Goal: Communication & Community: Answer question/provide support

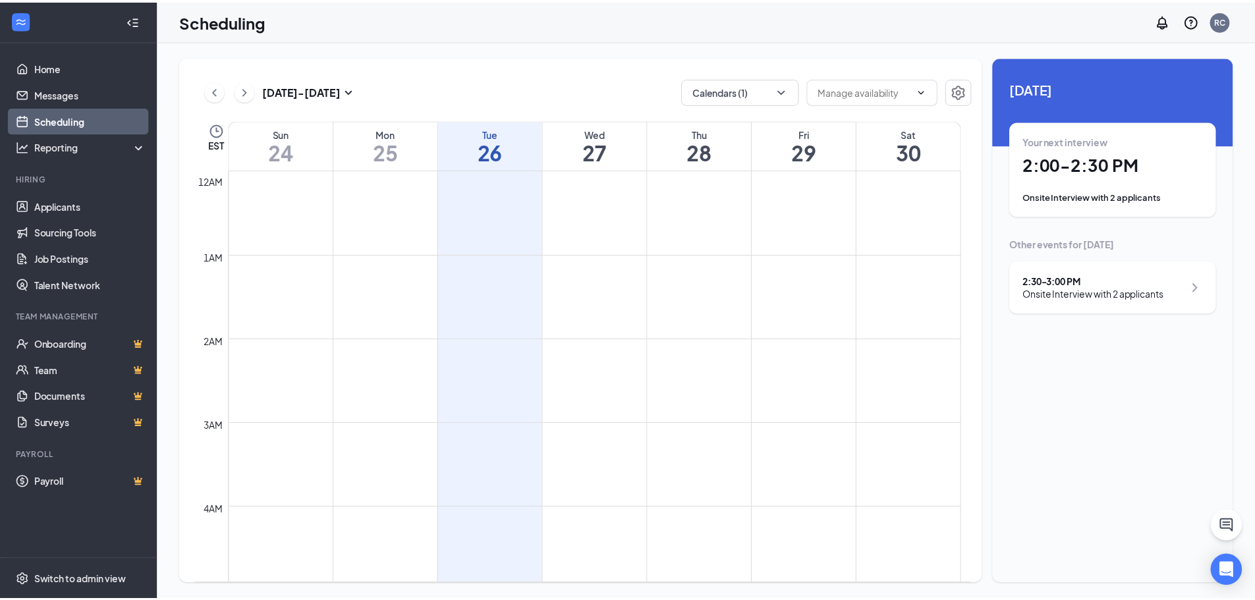
scroll to position [582, 0]
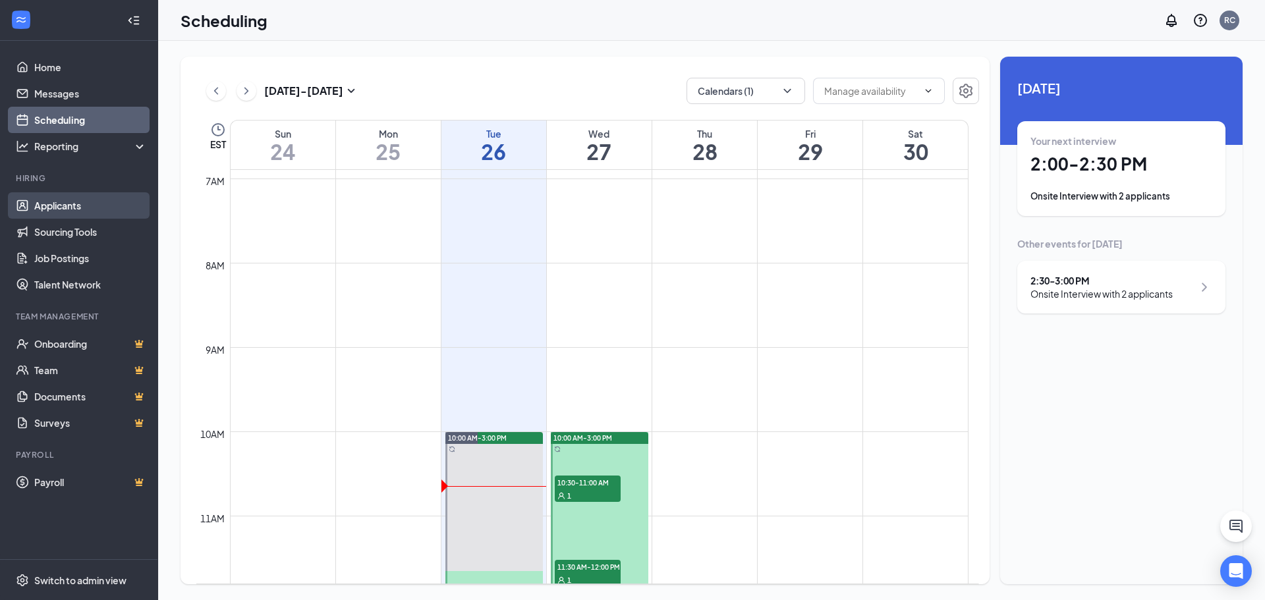
click at [61, 206] on link "Applicants" at bounding box center [90, 205] width 113 height 26
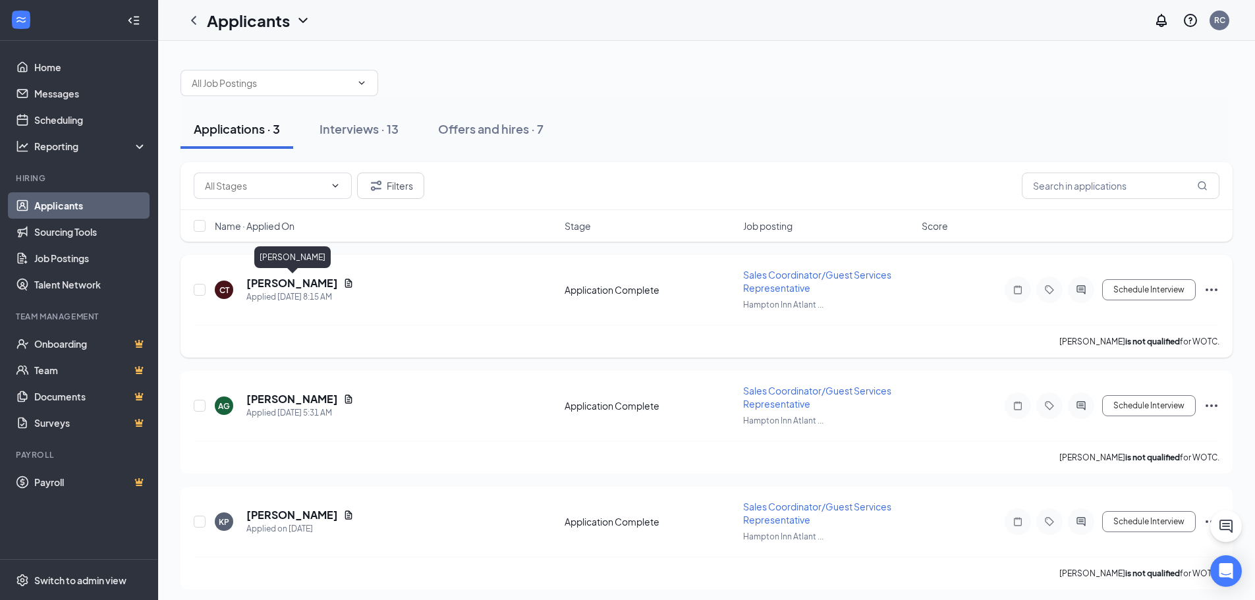
click at [315, 281] on h5 "[PERSON_NAME]" at bounding box center [292, 283] width 92 height 14
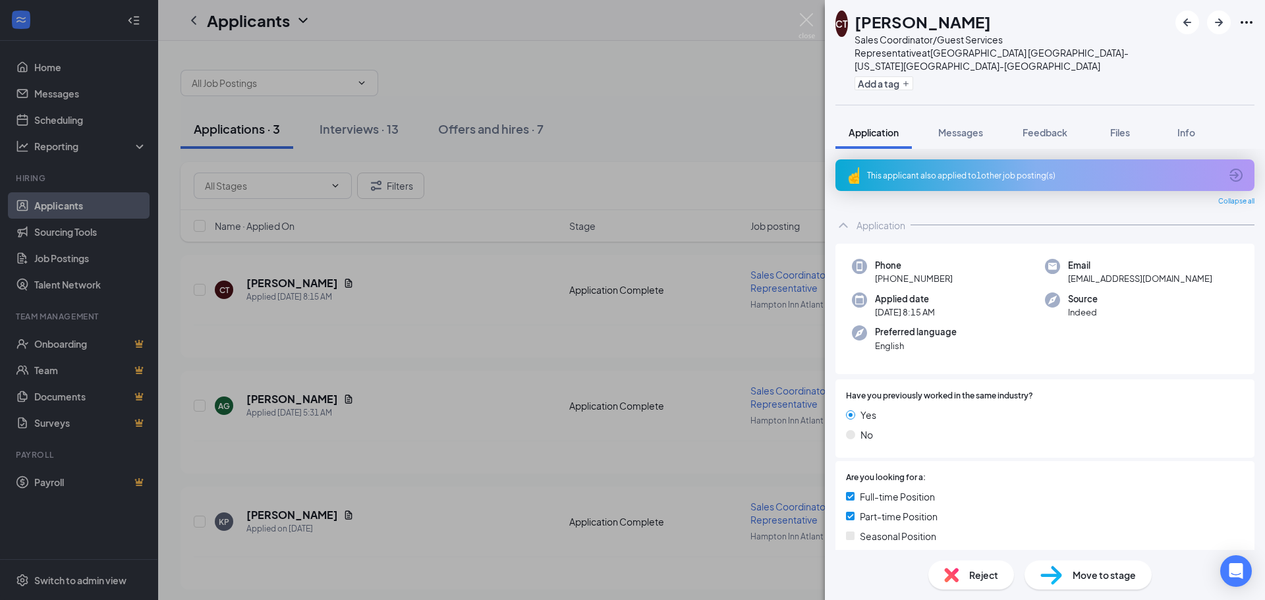
scroll to position [132, 0]
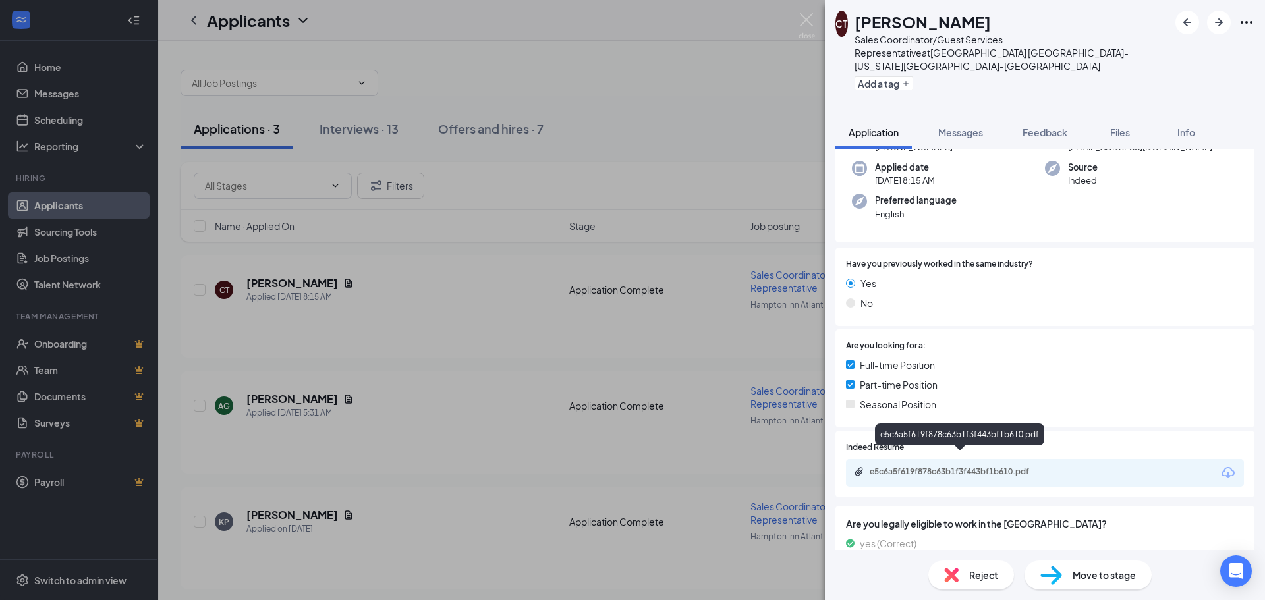
click at [939, 466] on div "e5c6a5f619f878c63b1f3f443bf1b610.pdf" at bounding box center [961, 471] width 184 height 11
click at [808, 20] on img at bounding box center [806, 26] width 16 height 26
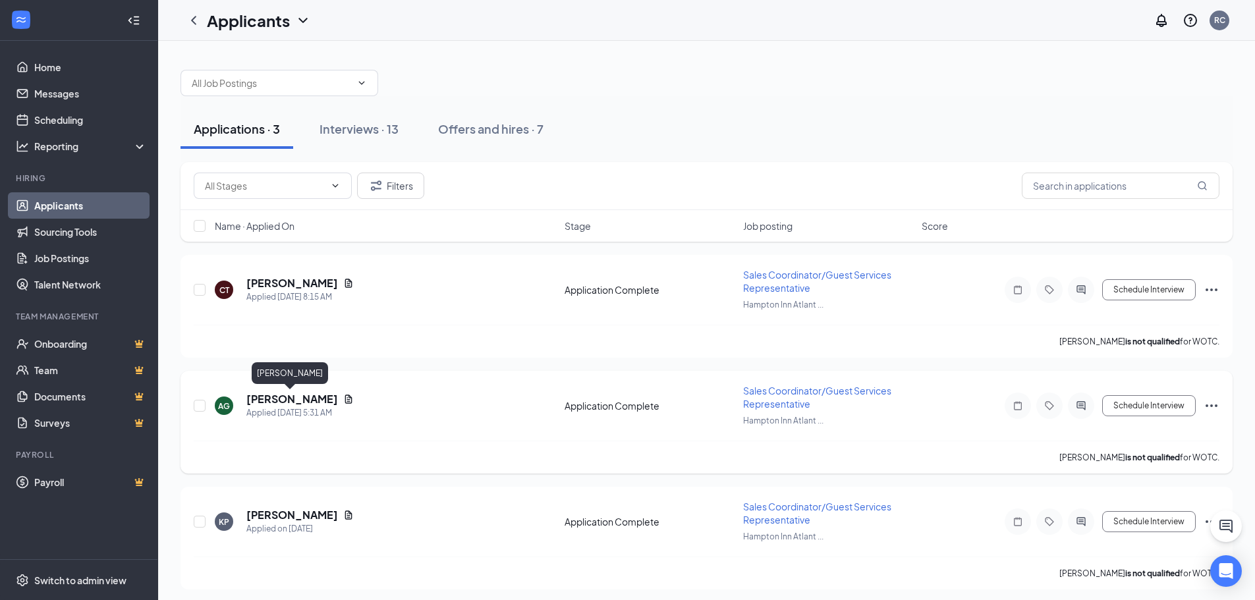
click at [283, 400] on h5 "[PERSON_NAME]" at bounding box center [292, 399] width 92 height 14
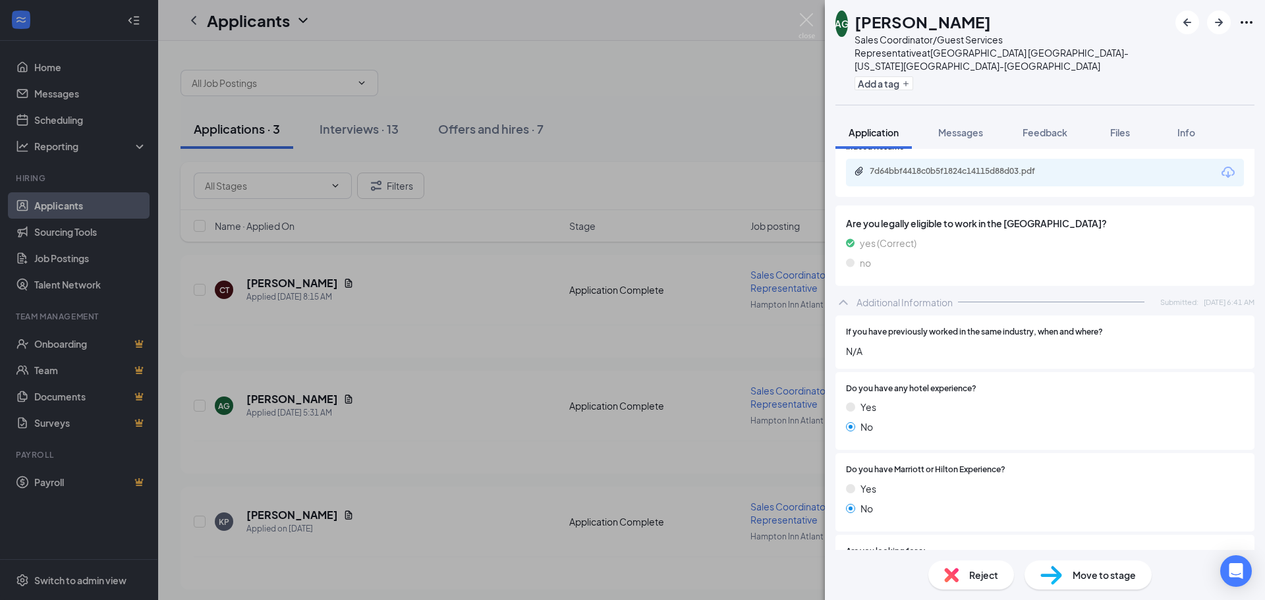
scroll to position [263, 0]
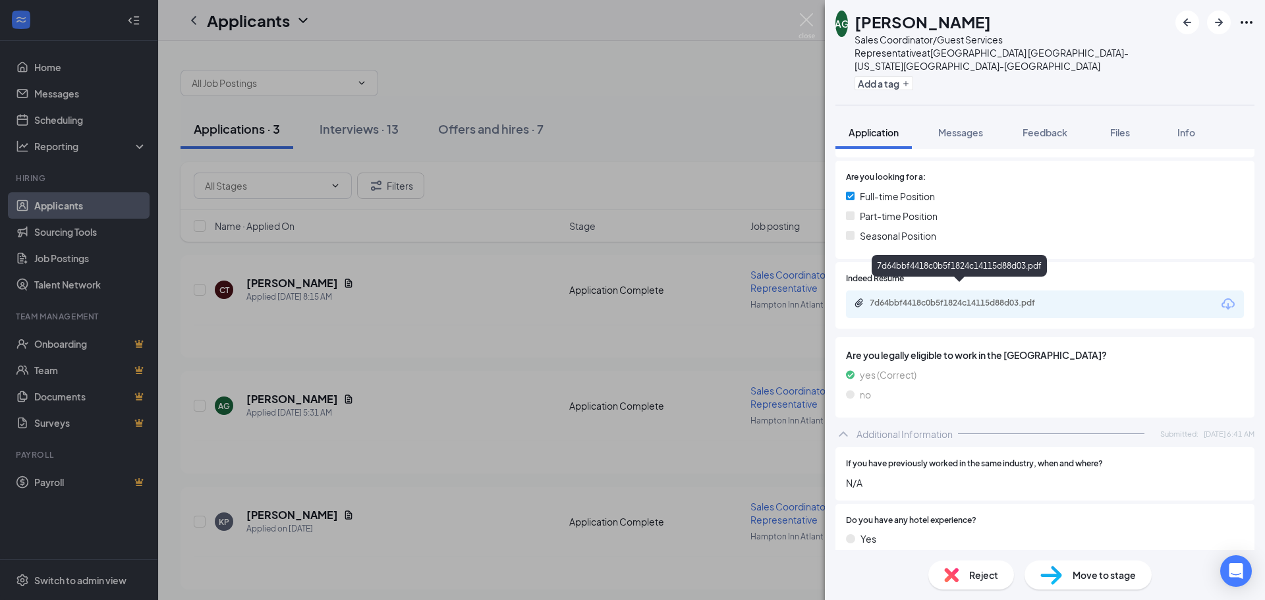
click at [932, 298] on div "7d64bbf4418c0b5f1824c14115d88d03.pdf" at bounding box center [961, 303] width 184 height 11
click at [806, 20] on img at bounding box center [806, 26] width 16 height 26
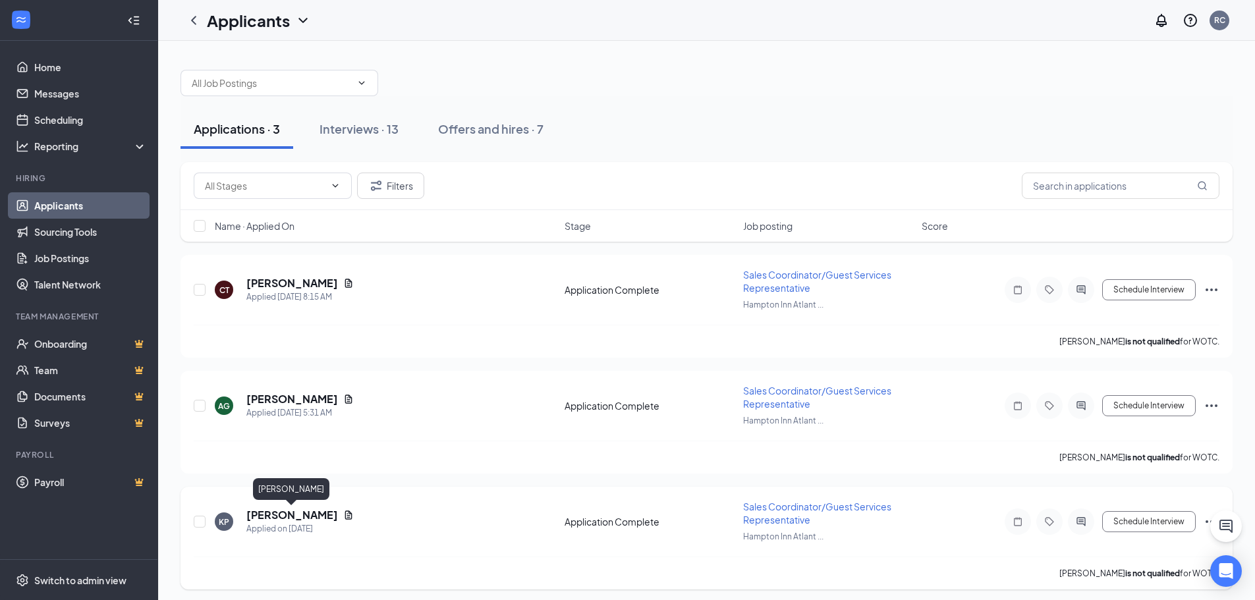
click at [287, 516] on h5 "[PERSON_NAME]" at bounding box center [292, 515] width 92 height 14
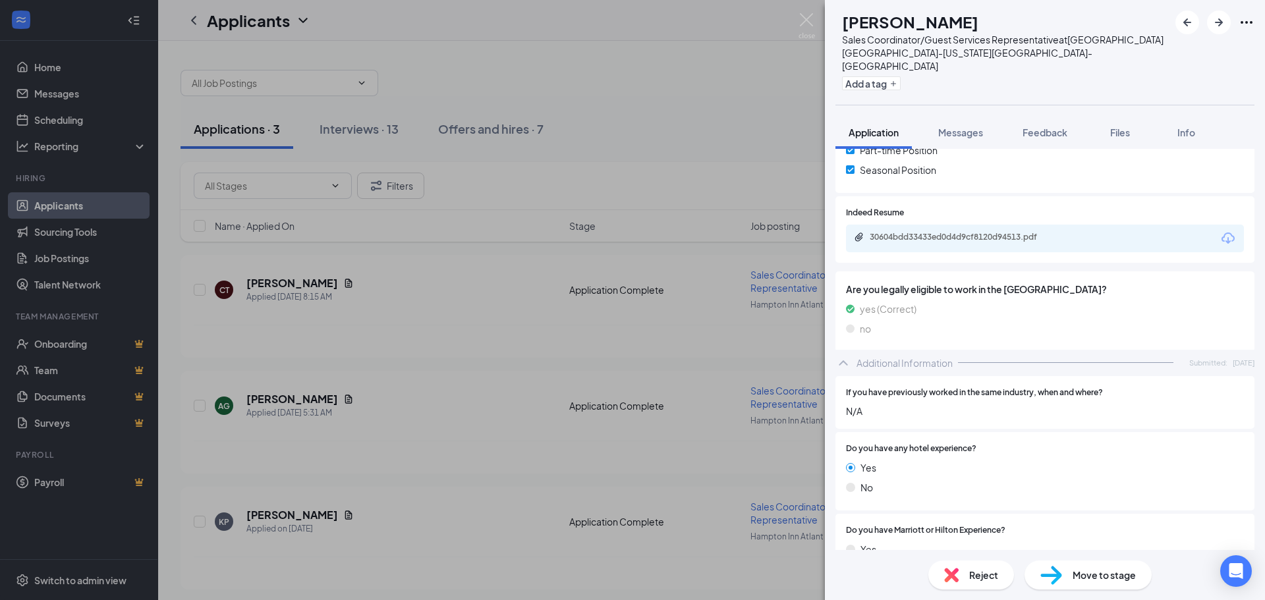
scroll to position [395, 0]
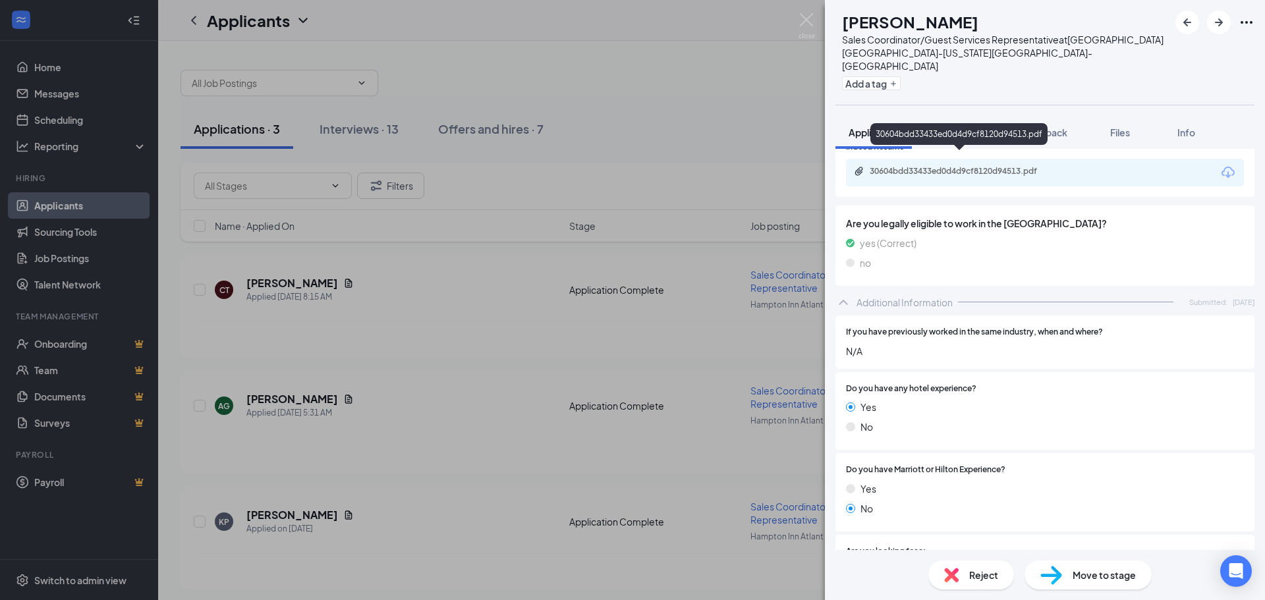
click at [936, 166] on div "30604bdd33433ed0d4d9cf8120d94513.pdf" at bounding box center [961, 171] width 184 height 11
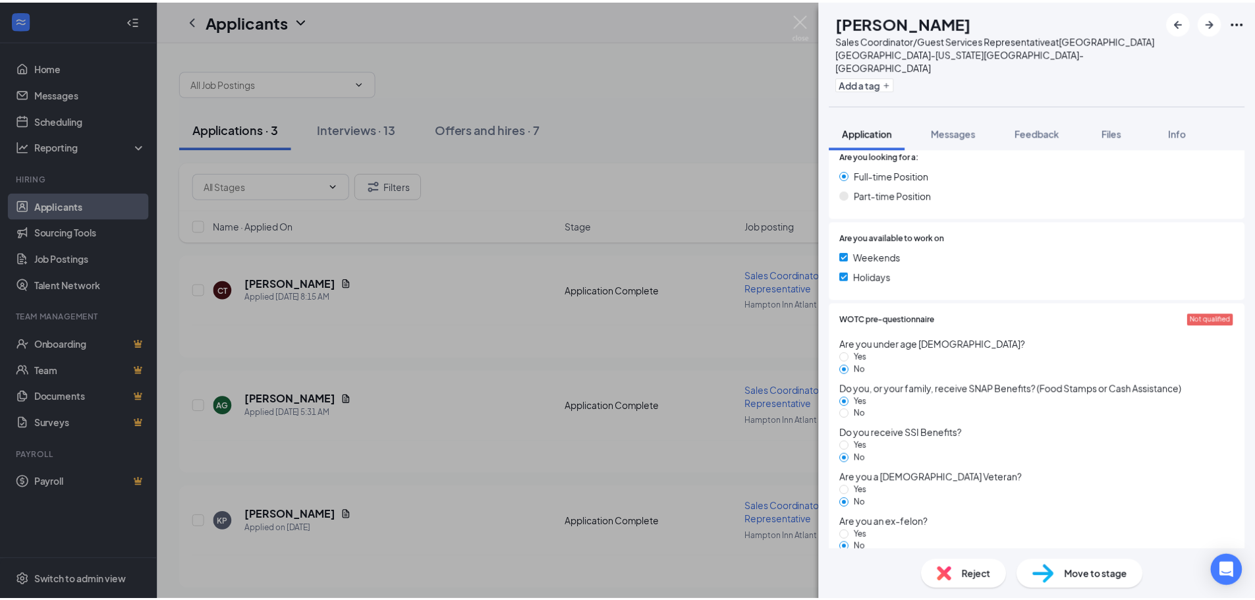
scroll to position [329, 0]
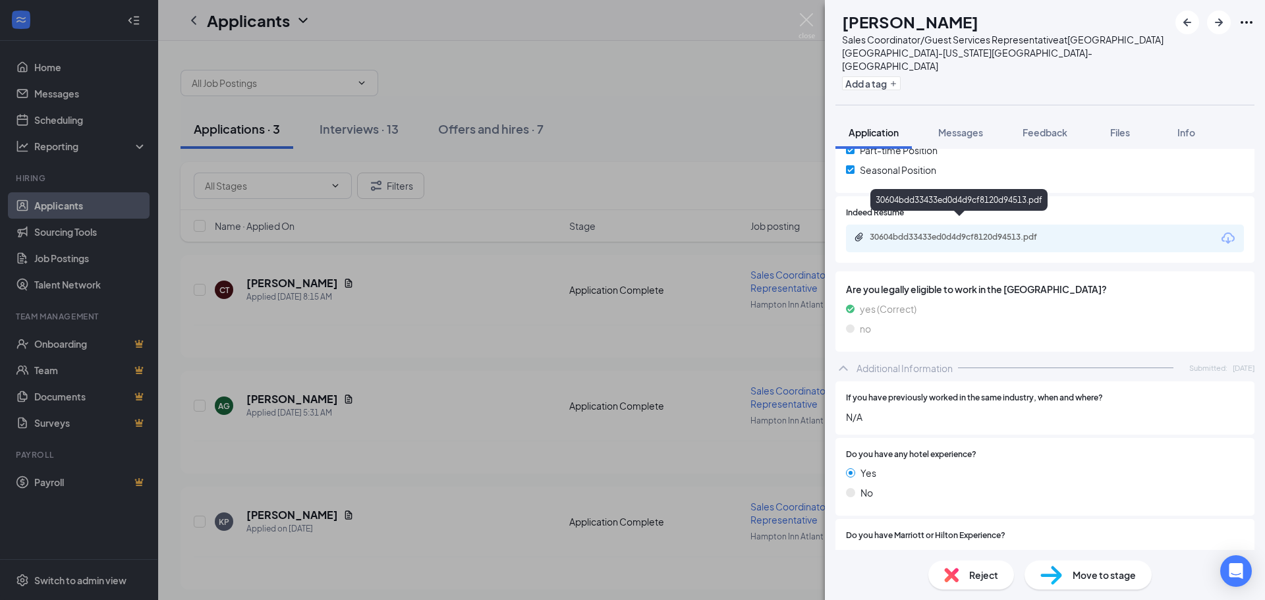
click at [935, 232] on div "30604bdd33433ed0d4d9cf8120d94513.pdf" at bounding box center [961, 237] width 184 height 11
click at [806, 5] on div "KP [PERSON_NAME] Sales Coordinator/Guest Services Representative at [GEOGRAPHIC…" at bounding box center [632, 300] width 1265 height 600
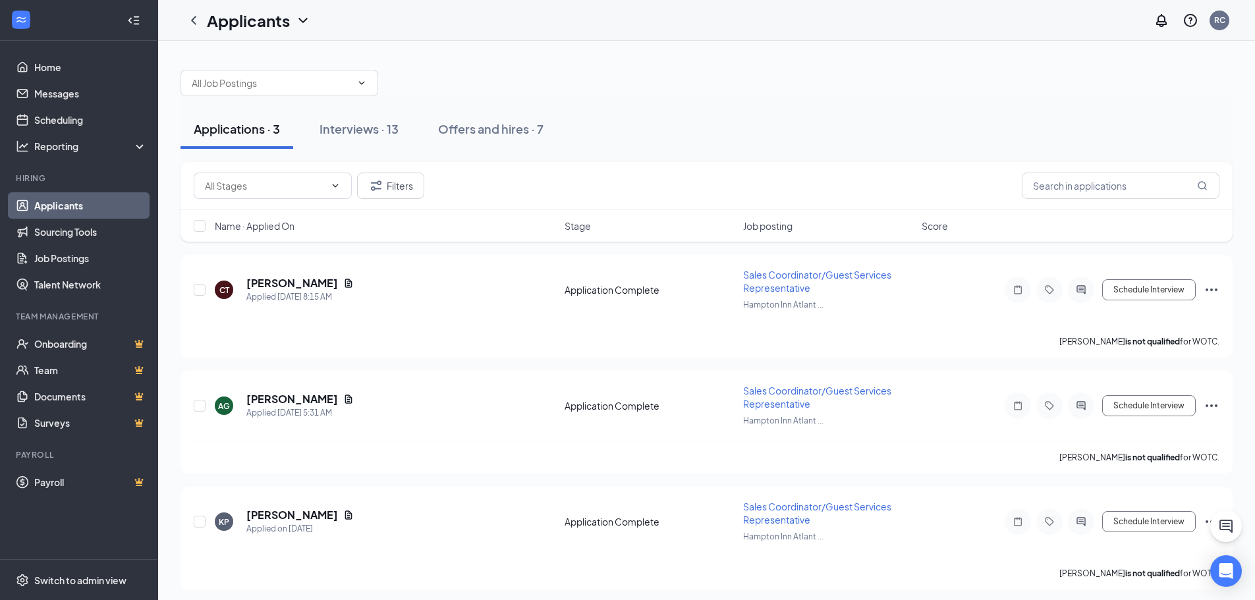
click at [806, 15] on div "Applicants RC" at bounding box center [706, 20] width 1097 height 41
click at [76, 88] on link "Messages" at bounding box center [90, 93] width 113 height 26
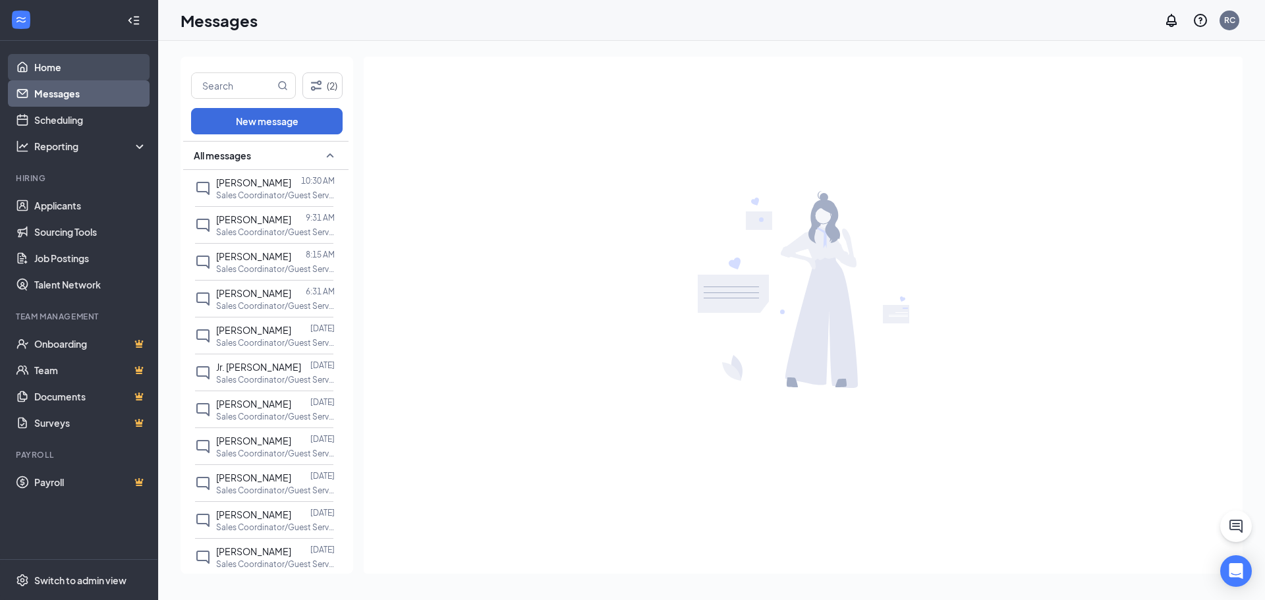
click at [65, 60] on link "Home" at bounding box center [90, 67] width 113 height 26
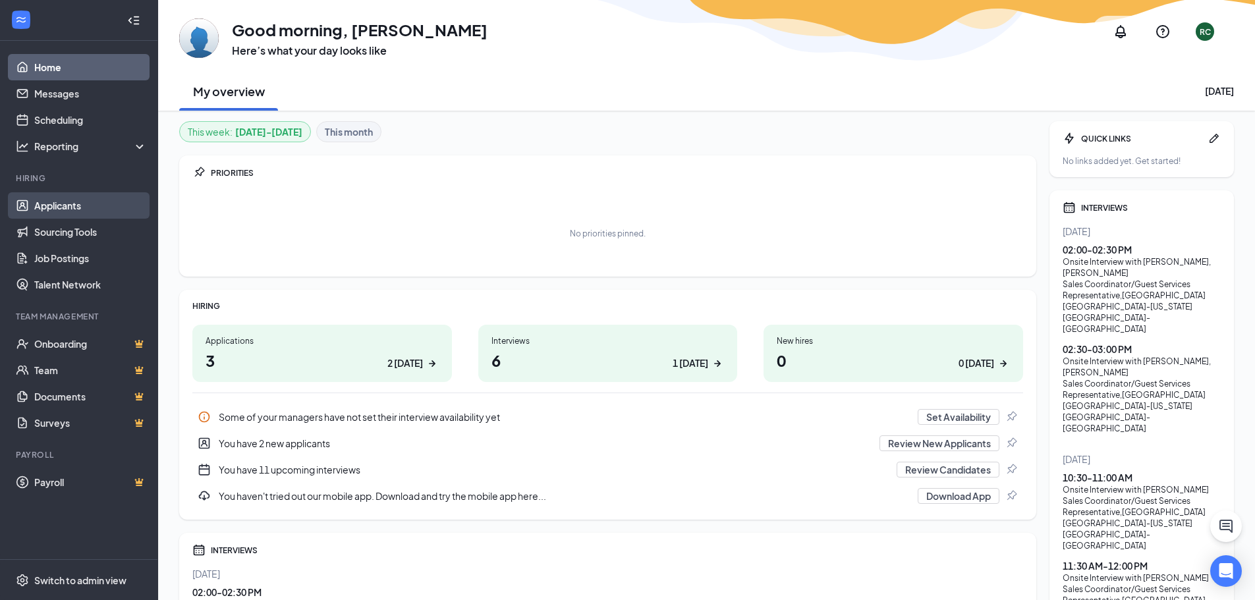
click at [55, 217] on link "Applicants" at bounding box center [90, 205] width 113 height 26
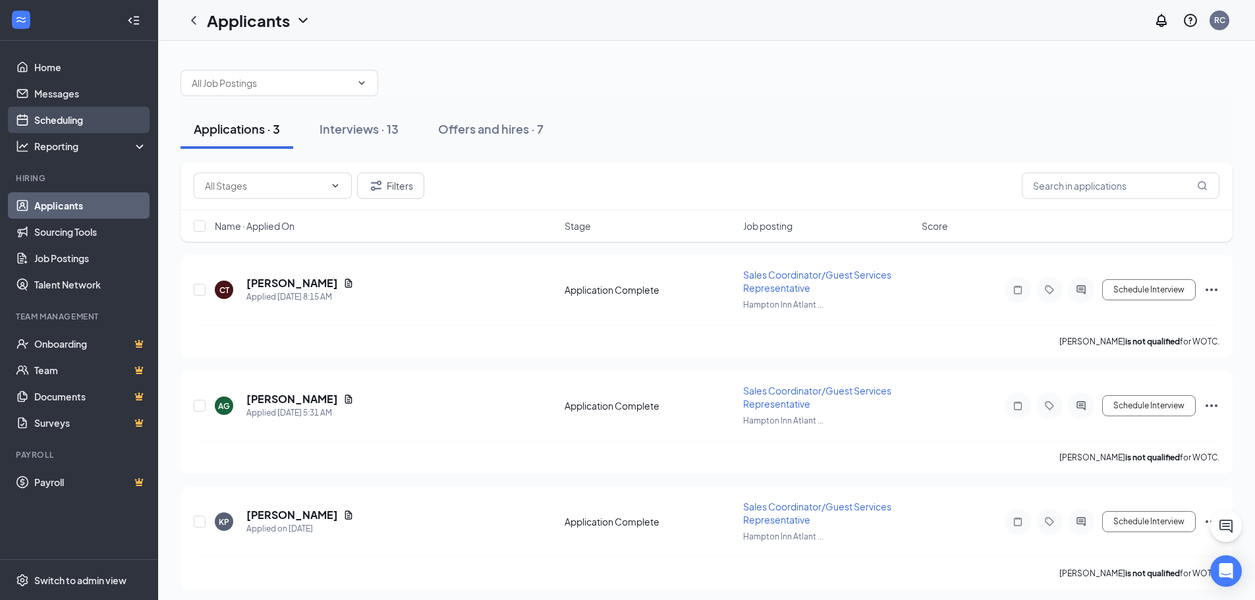
click at [82, 128] on link "Scheduling" at bounding box center [90, 120] width 113 height 26
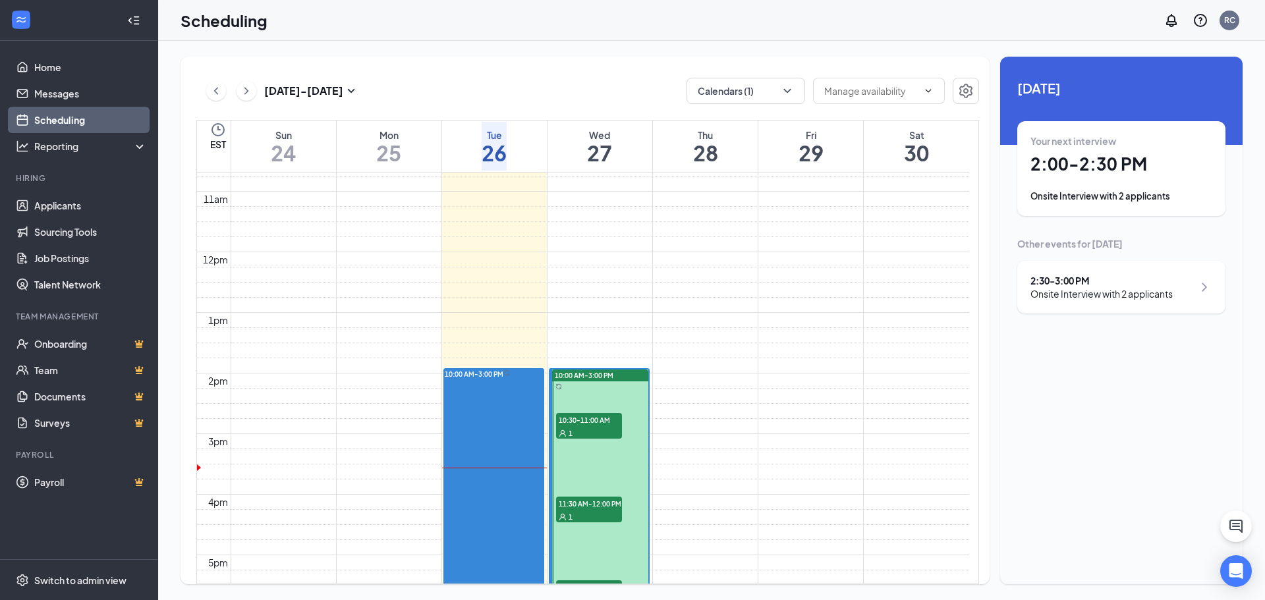
scroll to position [1043, 0]
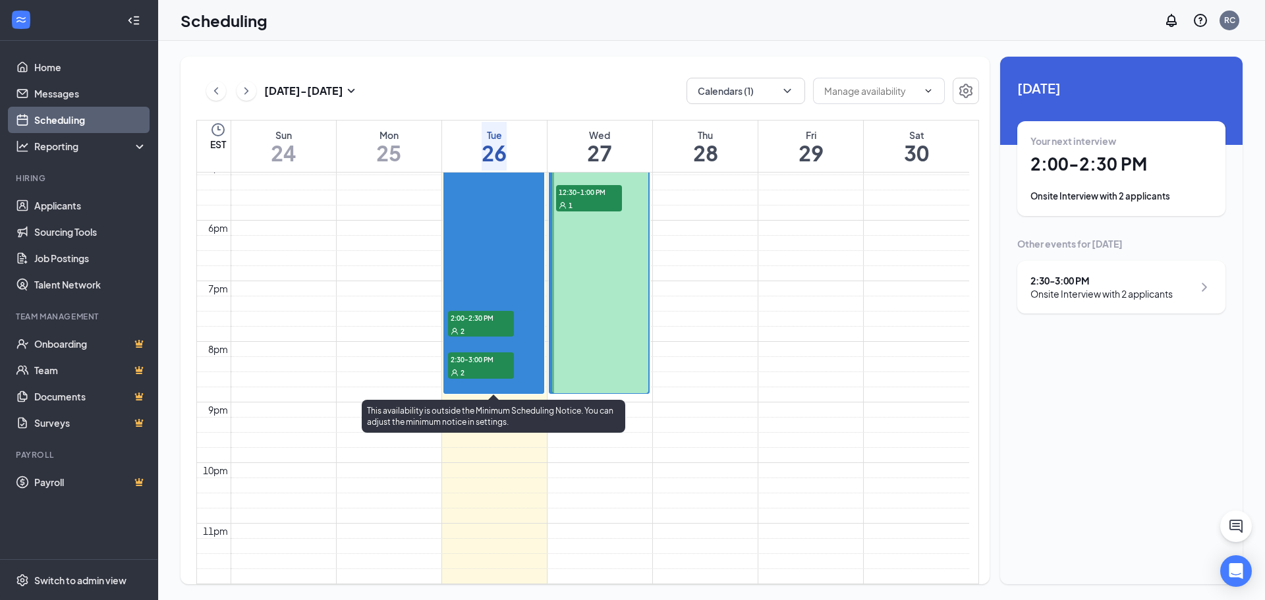
click at [485, 324] on div "2" at bounding box center [481, 330] width 66 height 13
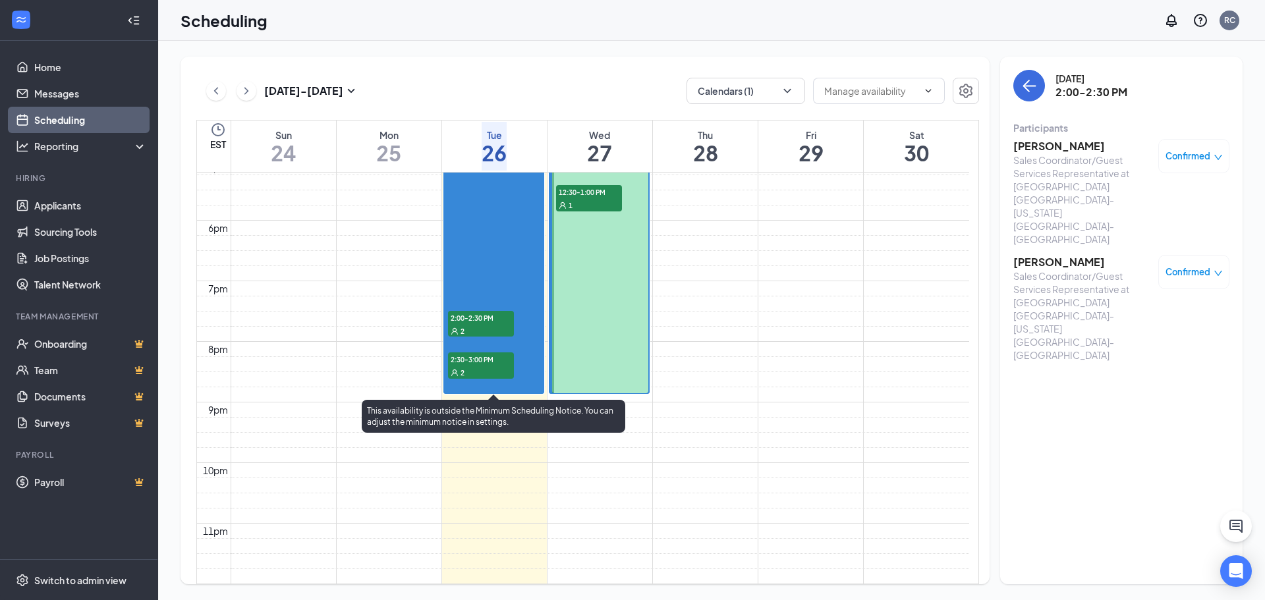
click at [460, 356] on span "2:30-3:00 PM" at bounding box center [481, 358] width 66 height 13
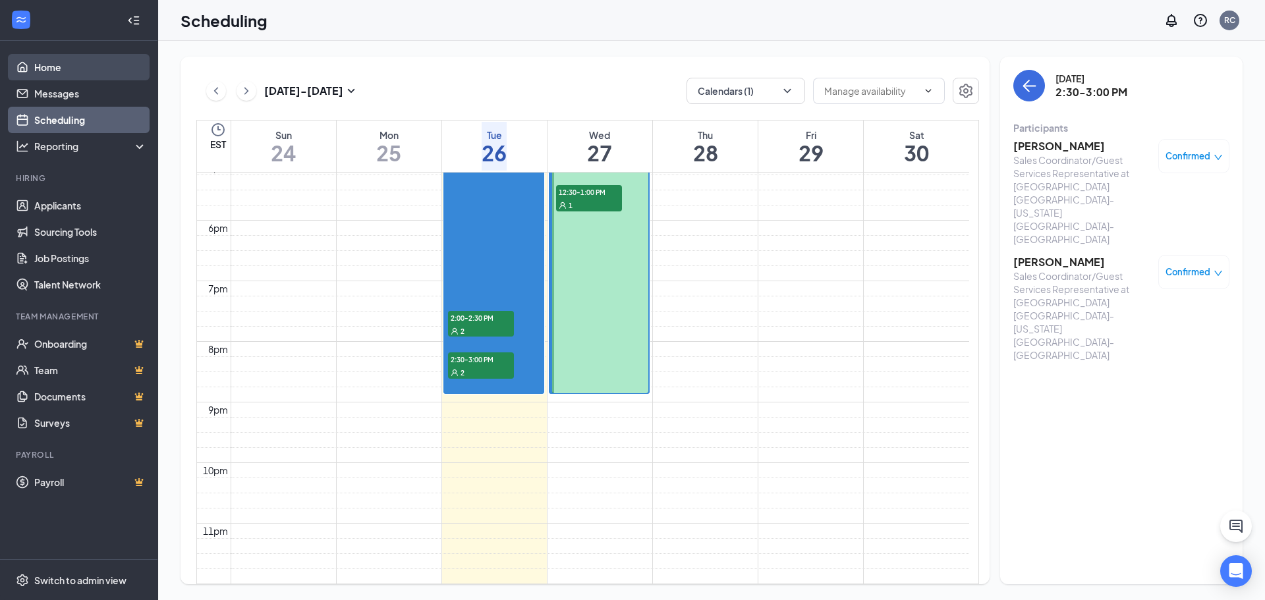
click at [53, 79] on link "Home" at bounding box center [90, 67] width 113 height 26
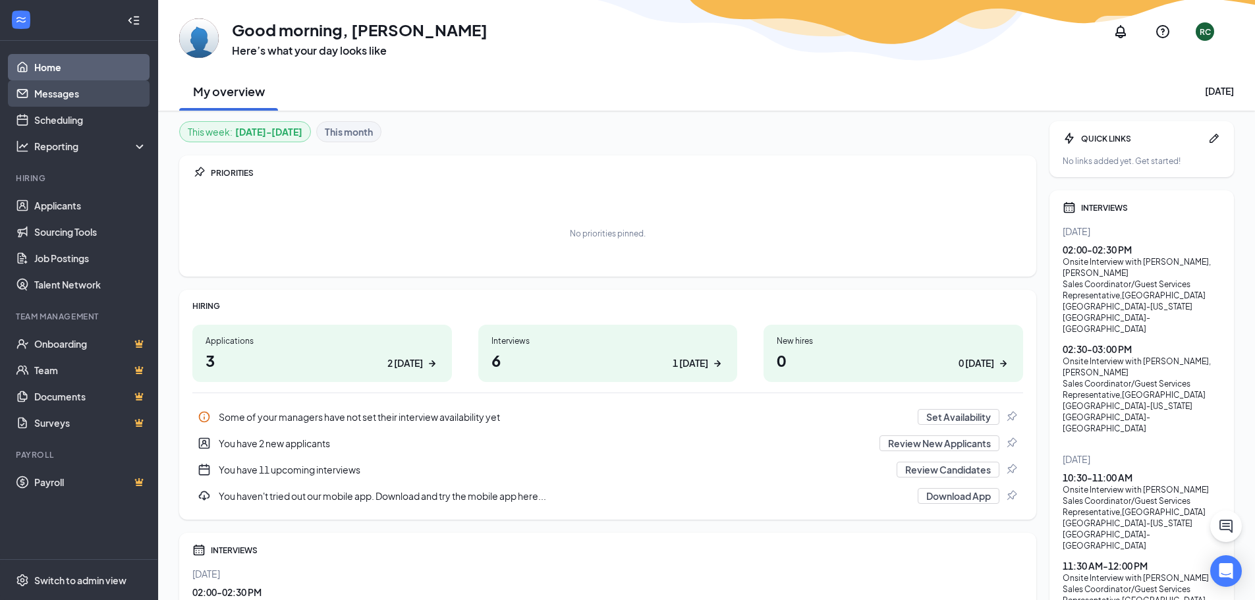
click at [57, 87] on link "Messages" at bounding box center [90, 93] width 113 height 26
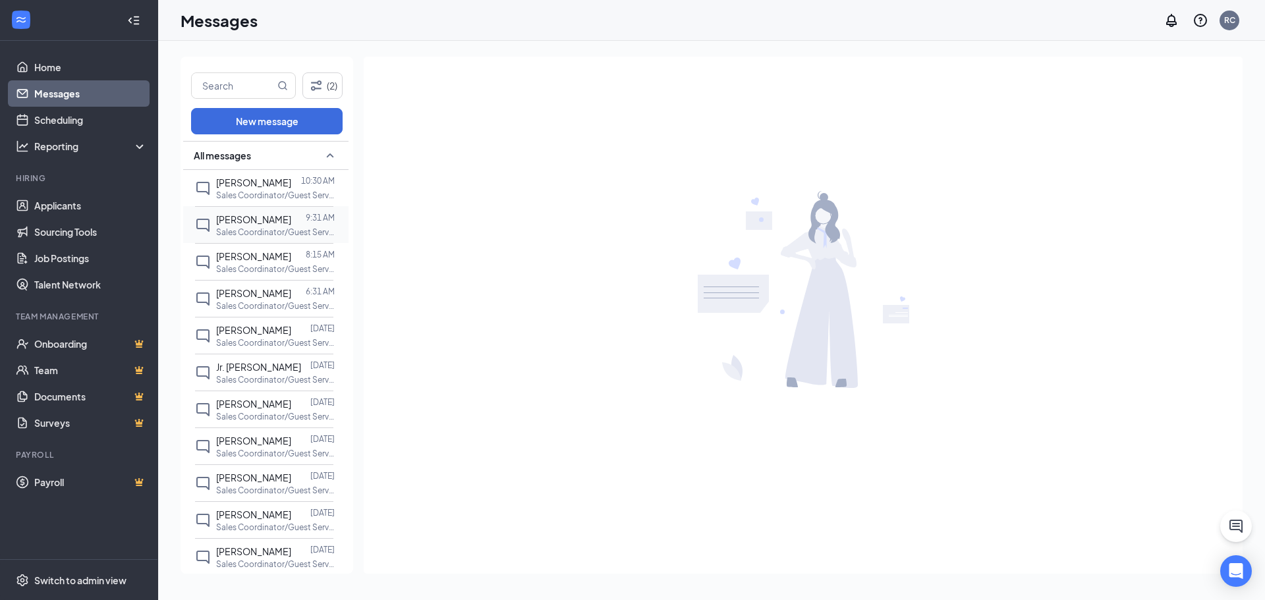
click at [246, 215] on span "[PERSON_NAME]" at bounding box center [253, 219] width 75 height 12
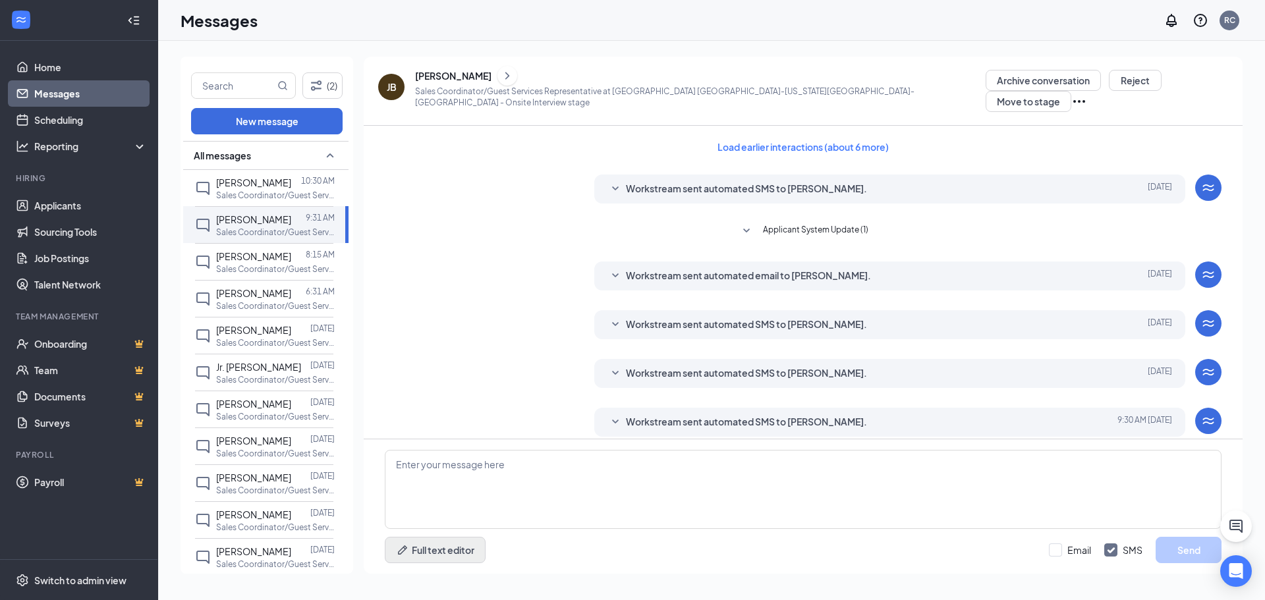
scroll to position [187, 0]
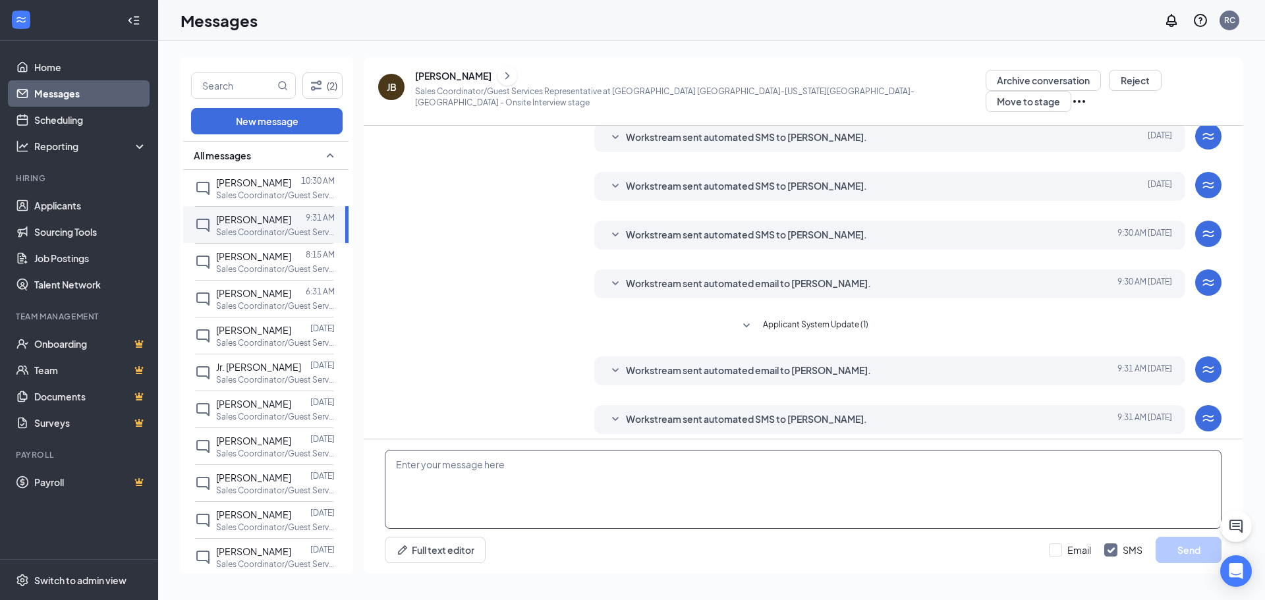
drag, startPoint x: 512, startPoint y: 452, endPoint x: 520, endPoint y: 457, distance: 9.0
click at [512, 452] on textarea at bounding box center [803, 489] width 836 height 79
drag, startPoint x: 682, startPoint y: 464, endPoint x: 710, endPoint y: 474, distance: 29.2
click at [686, 466] on textarea "Good morning! Would you happen to be available at 1:30pm [DATE]. Just realized …" at bounding box center [803, 489] width 836 height 79
type textarea "Good morning! Would you happen to be available at 1:30pm [DATE]? Just realized …"
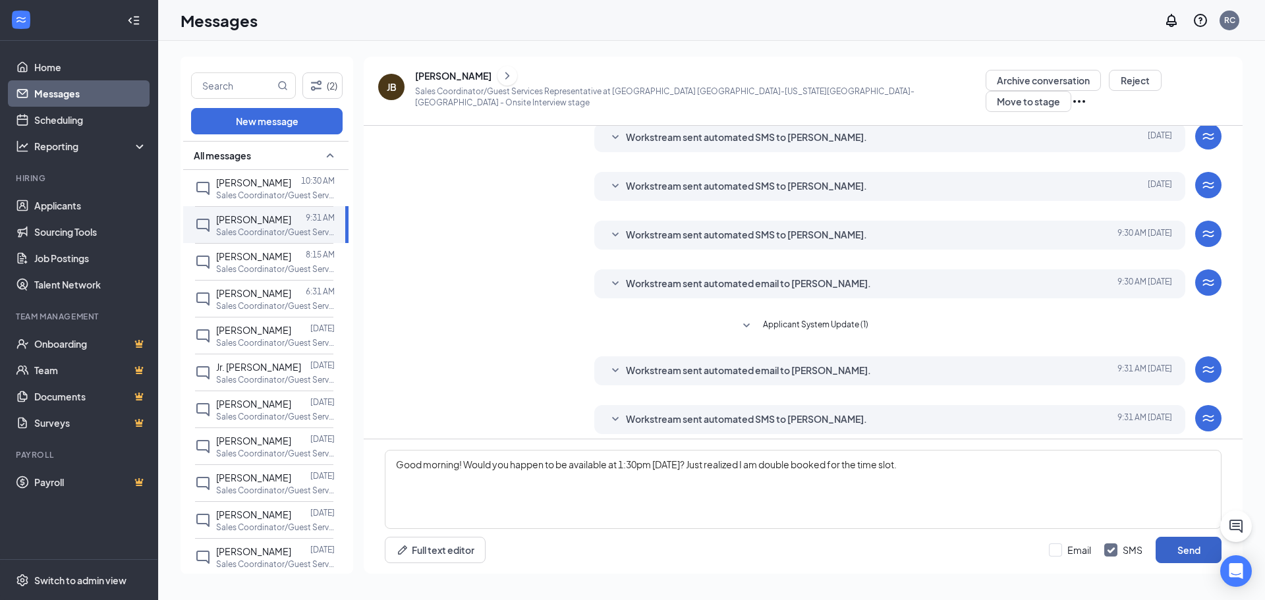
click at [1166, 553] on button "Send" at bounding box center [1188, 550] width 66 height 26
